Goal: Transaction & Acquisition: Purchase product/service

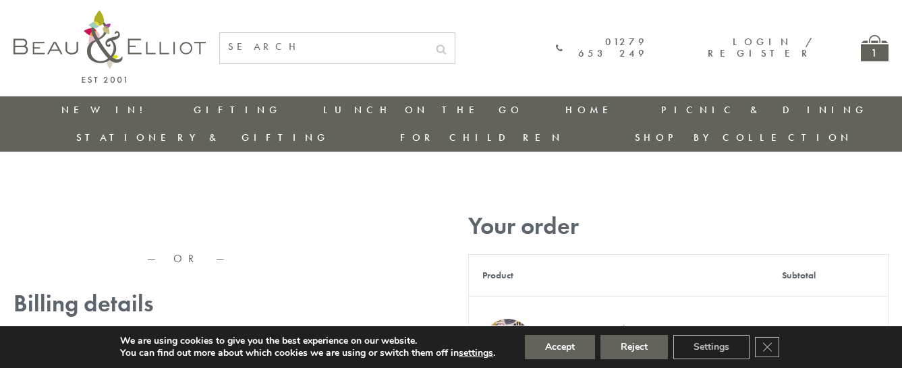
type input "maria33@yahoo.com"
type input "Maria"
type input "Williams"
type input "23, Scottsdale, Happytown"
type input "London"
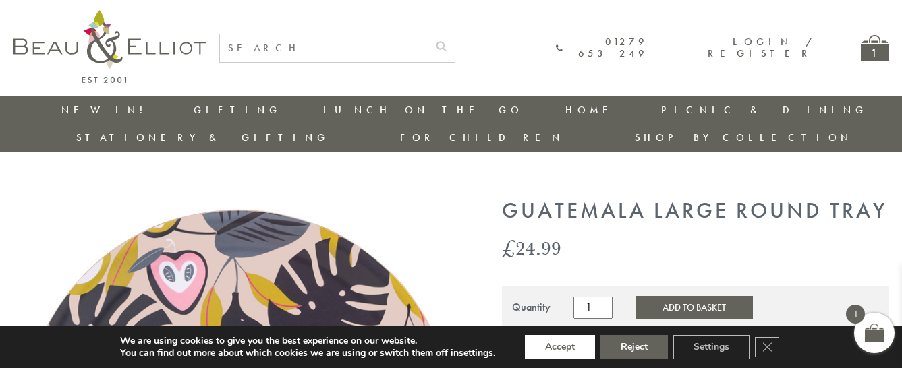
click at [561, 347] on button "Accept" at bounding box center [560, 347] width 70 height 24
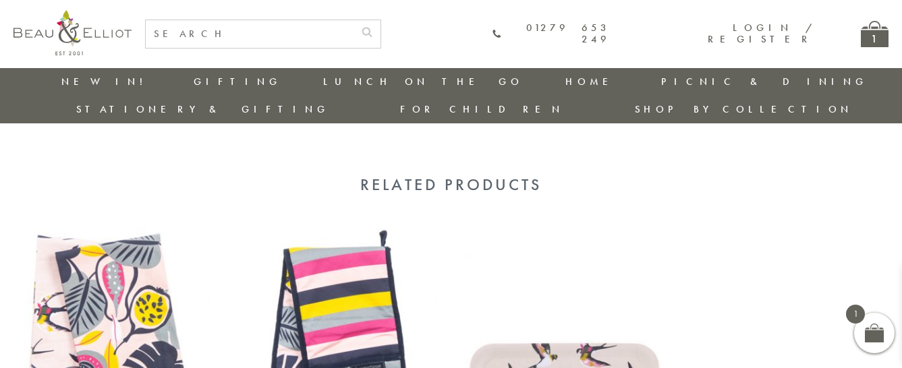
scroll to position [1100, 0]
